Goal: Check status: Check status

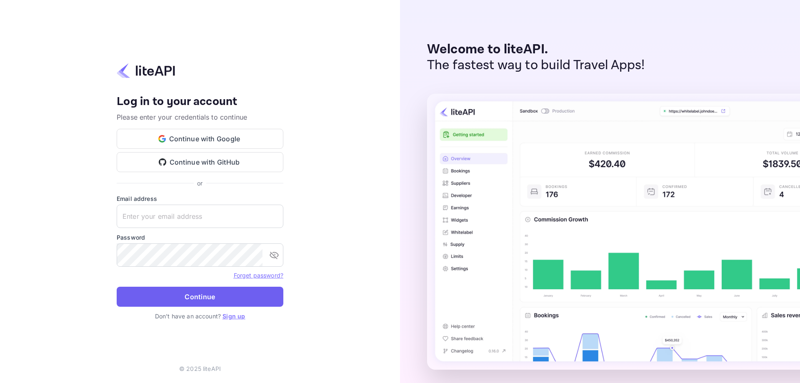
type input "[PERSON_NAME][EMAIL_ADDRESS][DOMAIN_NAME]"
click at [204, 298] on button "Continue" at bounding box center [200, 297] width 167 height 20
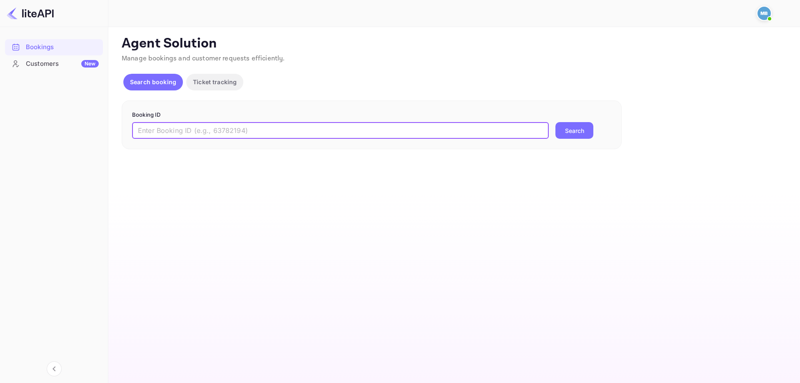
click at [337, 130] on input "text" at bounding box center [340, 130] width 417 height 17
paste input "9172256"
type input "9172256"
click at [556, 122] on button "Search" at bounding box center [575, 130] width 38 height 17
